Goal: Task Accomplishment & Management: Complete application form

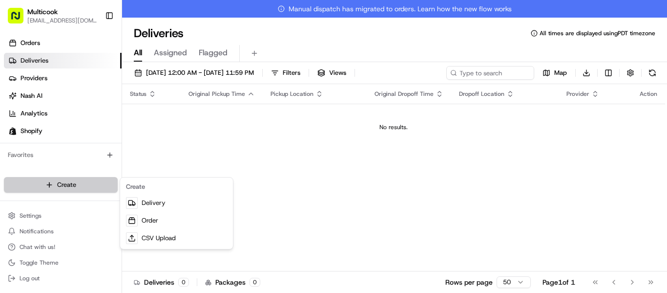
click at [54, 186] on html "Multicook [EMAIL_ADDRESS][DOMAIN_NAME] Toggle Sidebar Orders Deliveries Provide…" at bounding box center [333, 146] width 667 height 293
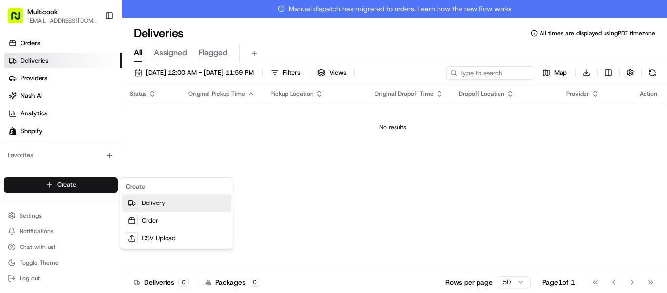
click at [178, 202] on link "Delivery" at bounding box center [176, 203] width 109 height 18
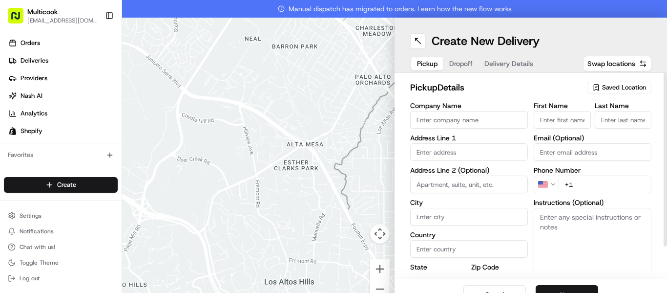
click at [602, 83] on span "Saved Location" at bounding box center [624, 87] width 44 height 9
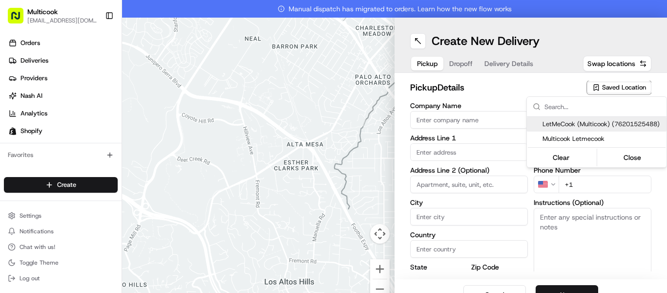
click at [597, 124] on span "LetMeCook (Multicook) (76201525488)" at bounding box center [603, 124] width 120 height 9
type input "LetMeCook (Multicook)"
type input "[STREET_ADDRESS]"
type input "[GEOGRAPHIC_DATA]"
type input "US"
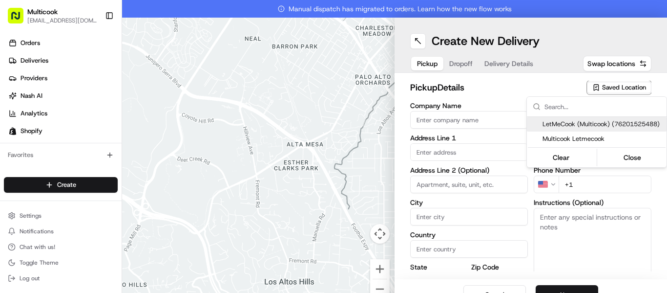
type input "CA"
type input "91423"
type input "[PERSON_NAME]"
type input "Nikityuk"
type input "[EMAIL_ADDRESS][DOMAIN_NAME]"
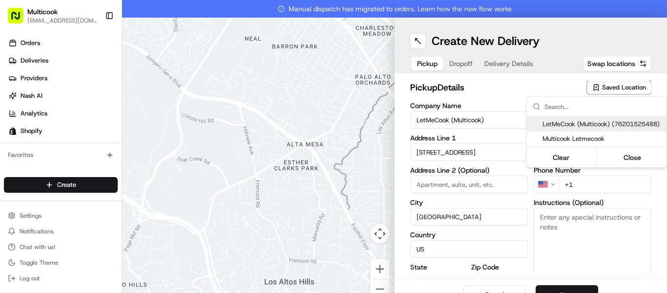
type input "[PHONE_NUMBER]"
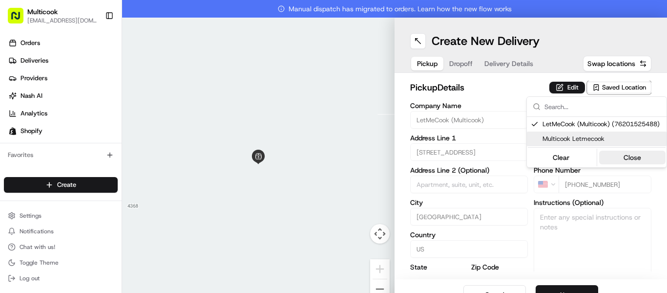
click at [637, 162] on button "Close" at bounding box center [632, 157] width 67 height 14
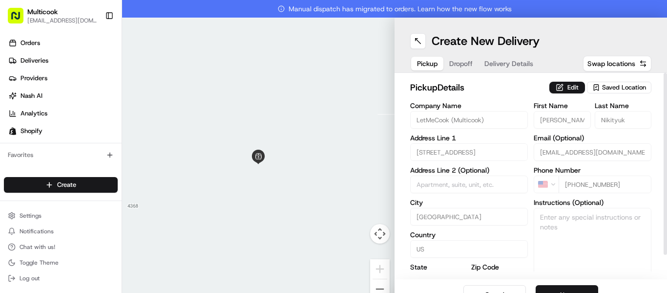
click at [460, 62] on span "Dropoff" at bounding box center [460, 64] width 23 height 10
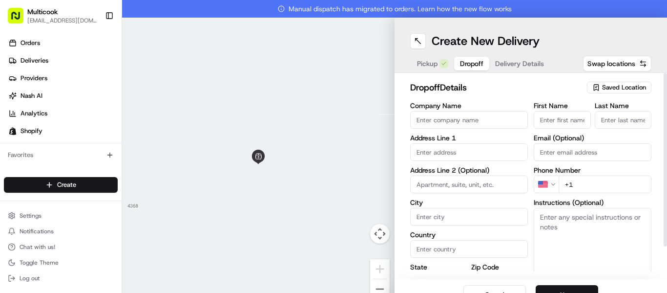
click at [571, 126] on input "First Name" at bounding box center [562, 120] width 57 height 18
type input "[PERSON_NAME]"
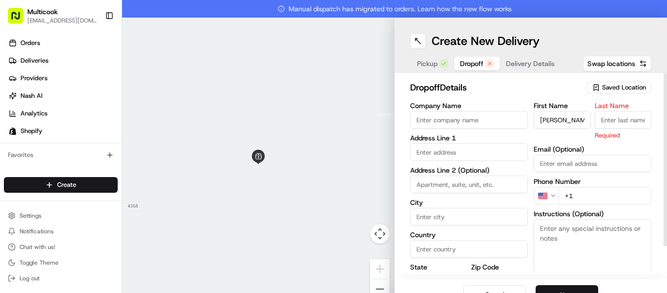
click at [631, 121] on input "Last Name" at bounding box center [623, 120] width 57 height 18
type input "Perminova"
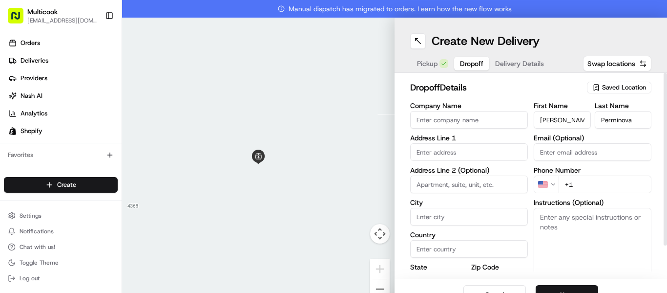
click at [574, 170] on div "First Name [PERSON_NAME] Last Name Perminova Email (Optional) Phone Number US +…" at bounding box center [593, 204] width 118 height 205
click at [580, 186] on input "+1" at bounding box center [605, 184] width 93 height 18
type input "[PHONE_NUMBER]"
click at [471, 151] on input "text" at bounding box center [469, 152] width 118 height 18
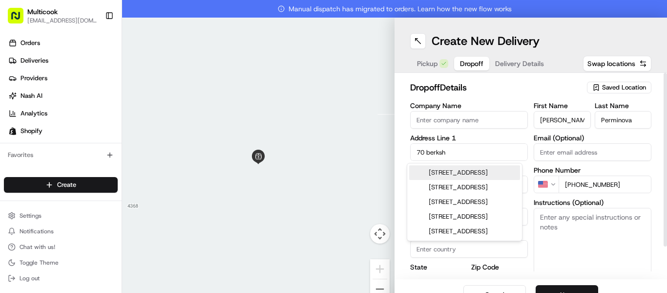
click at [476, 169] on div "[STREET_ADDRESS]" at bounding box center [464, 172] width 111 height 15
type input "[STREET_ADDRESS]"
type input "Irvine"
type input "[GEOGRAPHIC_DATA]"
type input "CA"
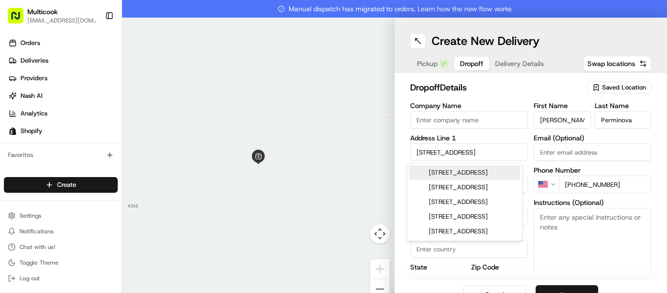
type input "92620"
type input "70 Berkshire Wood"
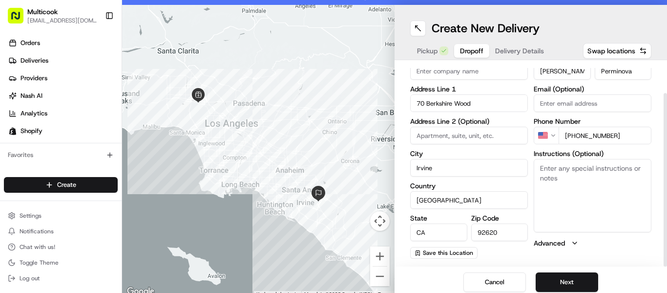
scroll to position [18, 0]
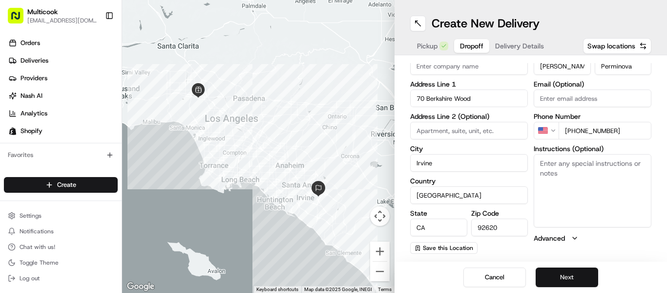
click at [559, 277] on button "Next" at bounding box center [567, 277] width 63 height 20
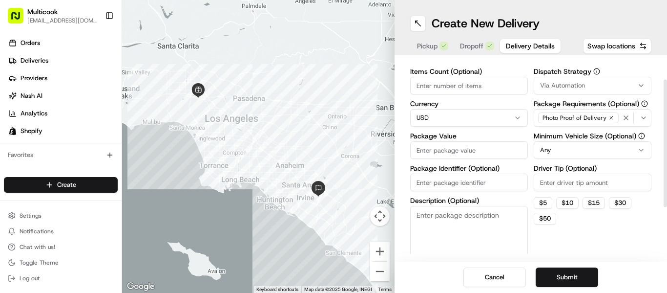
click at [443, 86] on input "Items Count (Optional)" at bounding box center [469, 86] width 118 height 18
type input "2"
click at [491, 216] on textarea "Description (Optional)" at bounding box center [469, 233] width 118 height 55
click at [504, 157] on input "Package Value" at bounding box center [469, 150] width 118 height 18
type input "285"
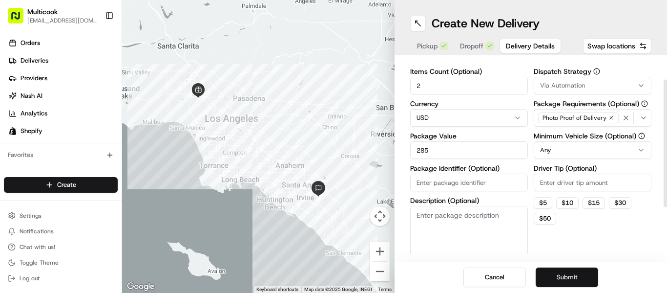
click at [579, 279] on button "Submit" at bounding box center [567, 277] width 63 height 20
